Goal: Task Accomplishment & Management: Manage account settings

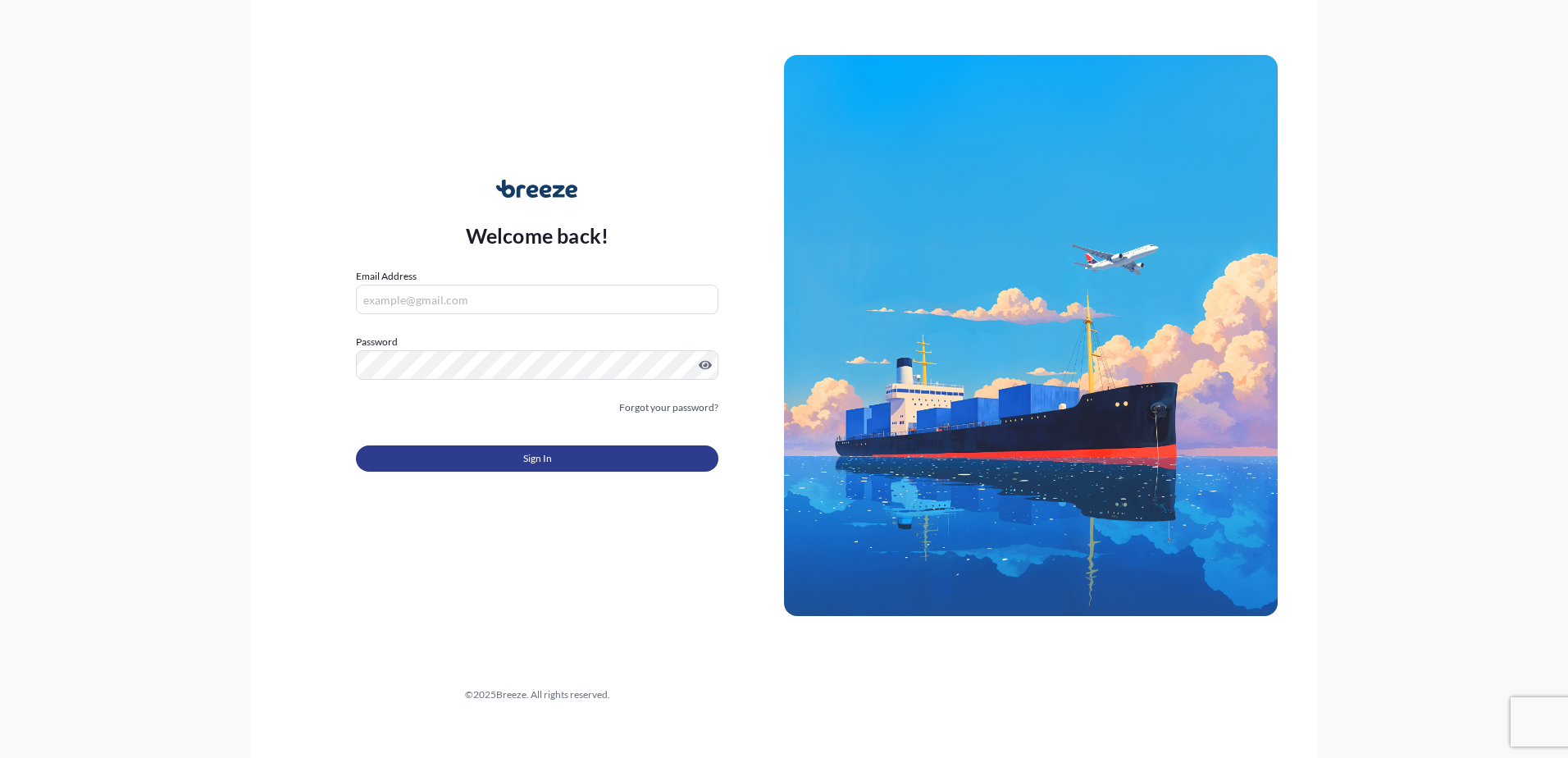
type input "[PERSON_NAME][EMAIL_ADDRESS][DOMAIN_NAME]"
click at [570, 460] on button "Sign In" at bounding box center [537, 458] width 363 height 26
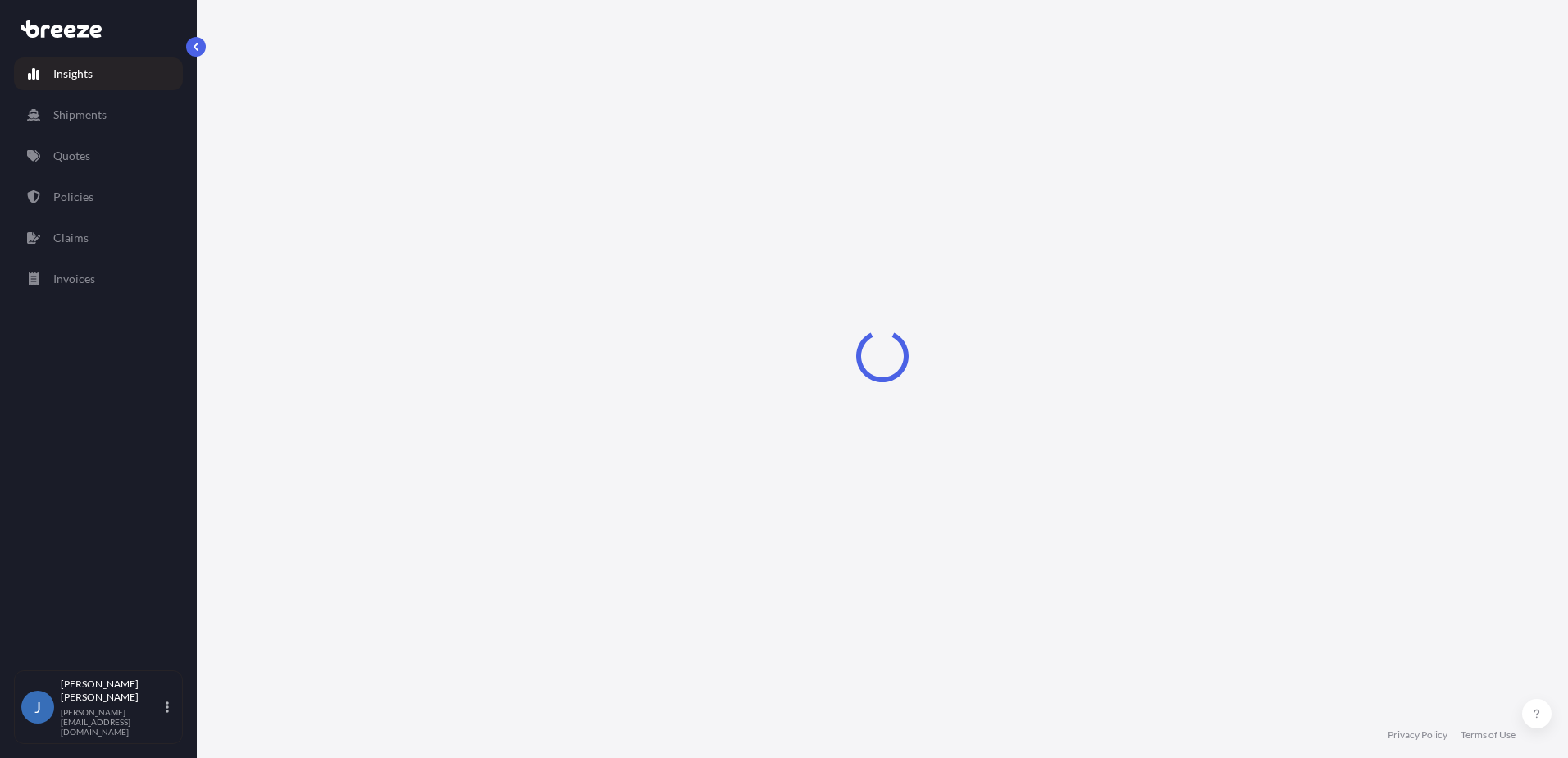
select select "2025"
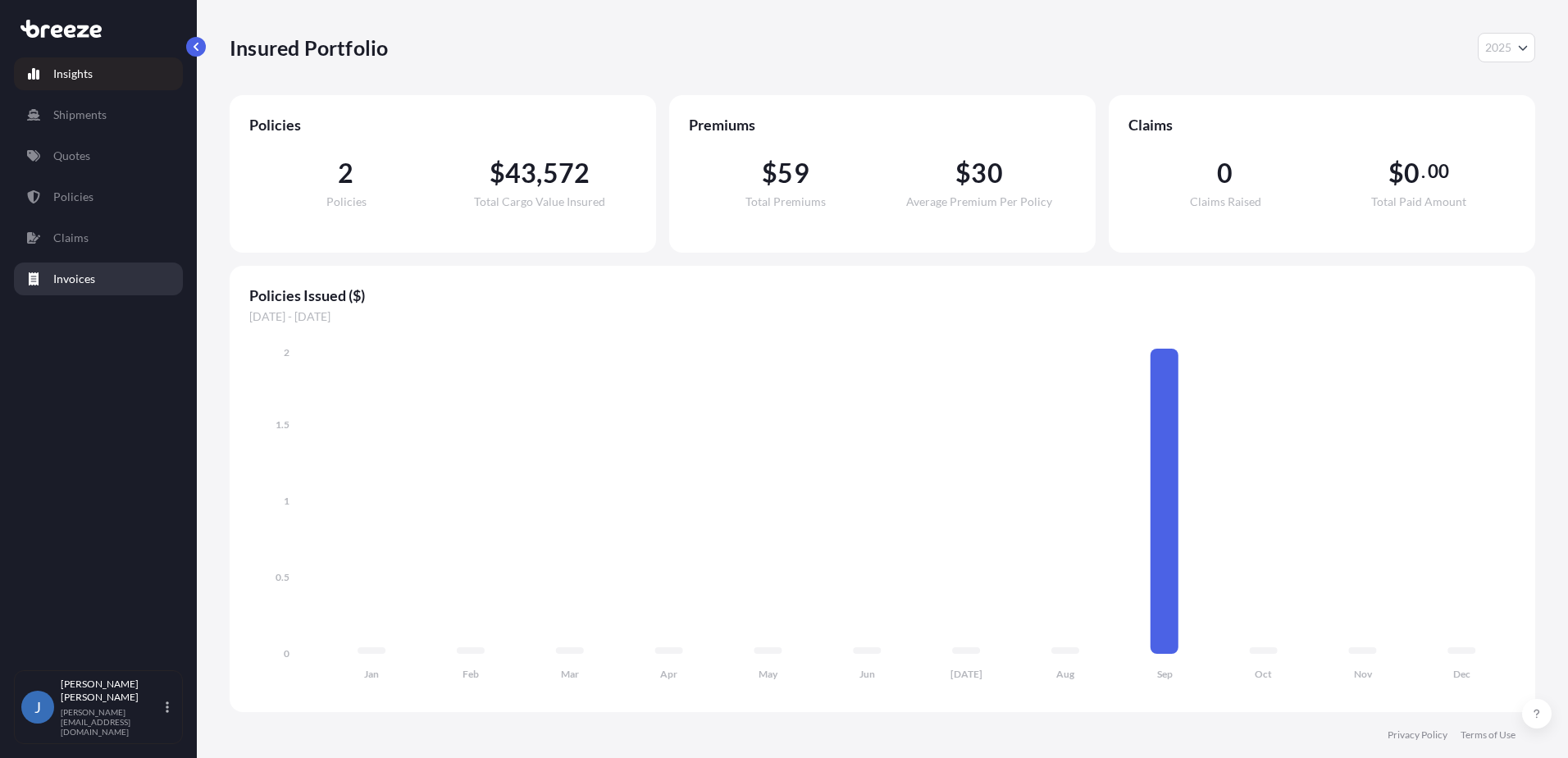
click at [66, 278] on p "Invoices" at bounding box center [74, 279] width 42 height 16
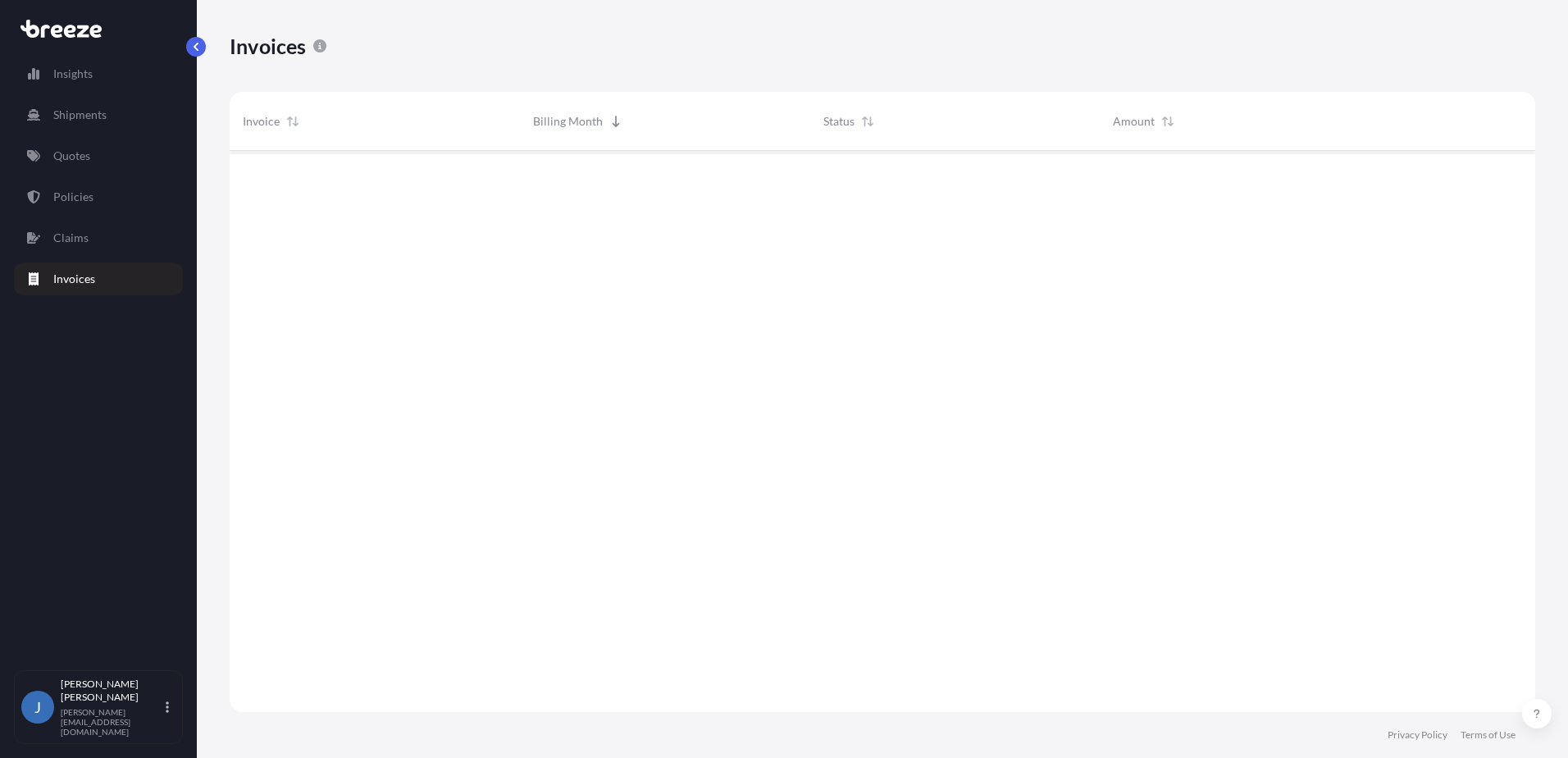
scroll to position [565, 1293]
click at [566, 183] on span "[DATE]" at bounding box center [551, 177] width 36 height 16
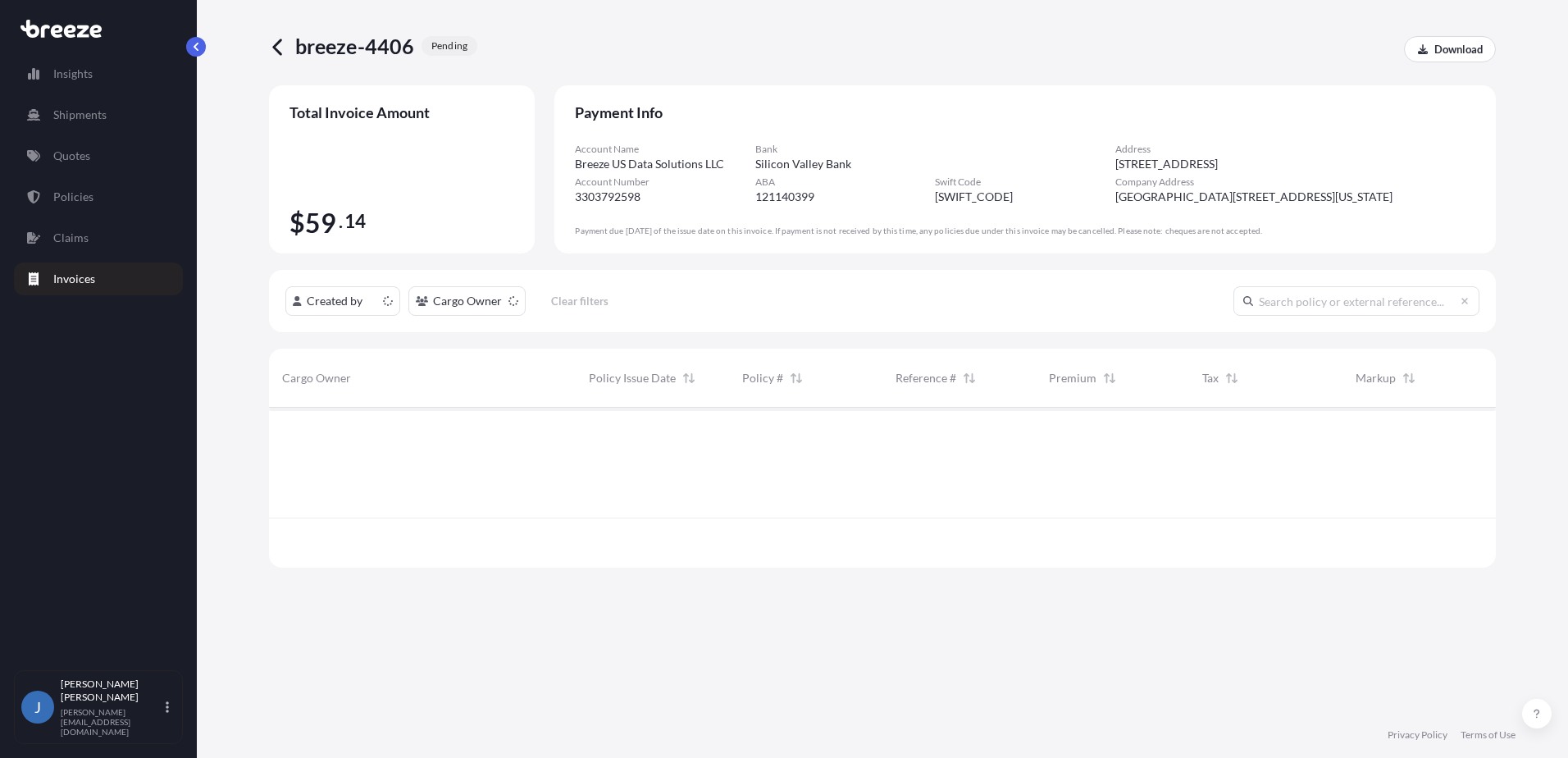
scroll to position [157, 1215]
click at [364, 446] on div "House Foods America Corp." at bounding box center [422, 434] width 307 height 55
